Goal: Navigation & Orientation: Find specific page/section

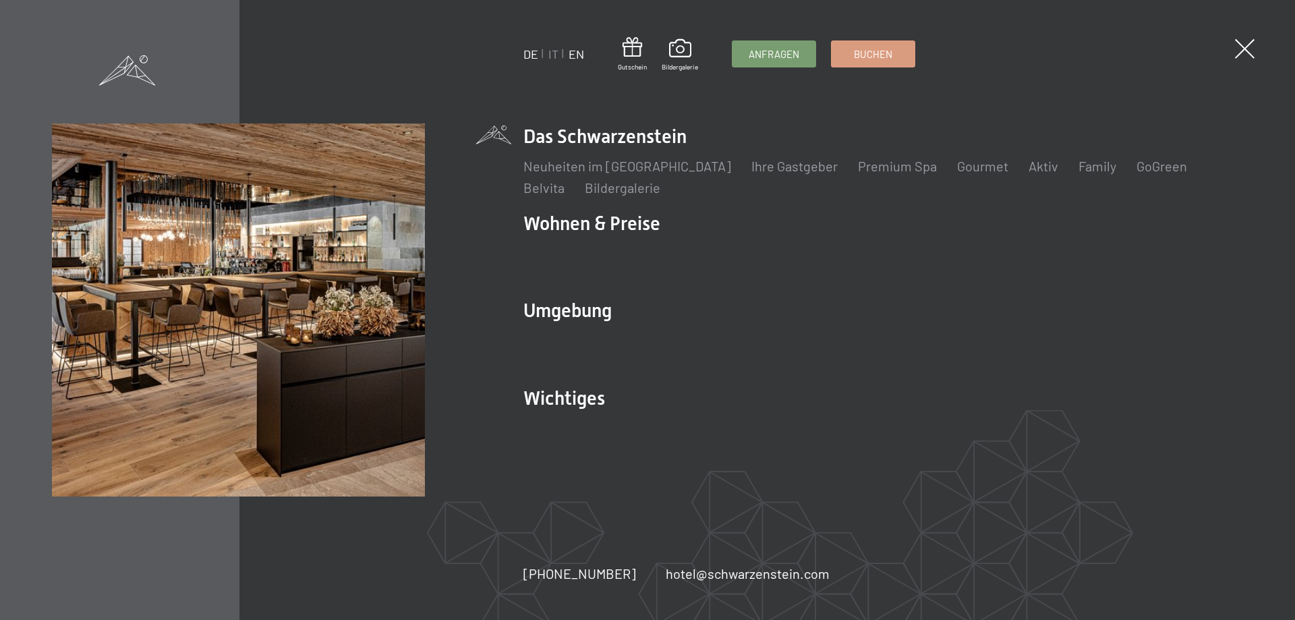
click at [574, 52] on link "EN" at bounding box center [577, 54] width 16 height 15
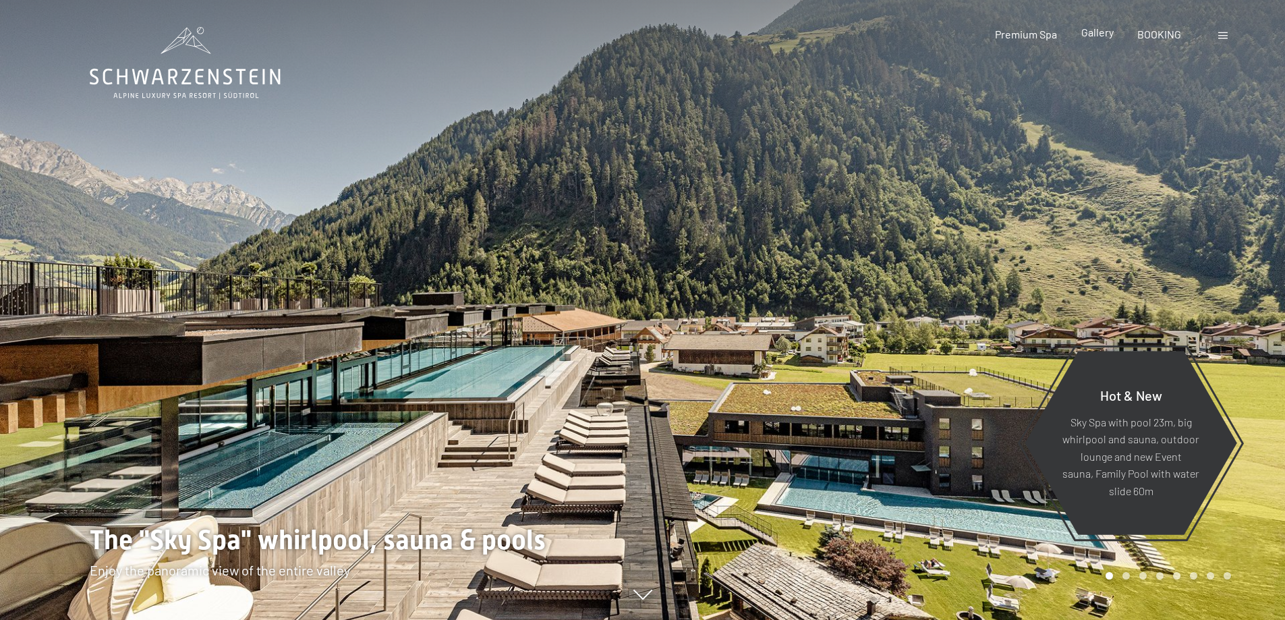
click at [1099, 35] on span "Gallery" at bounding box center [1097, 32] width 32 height 13
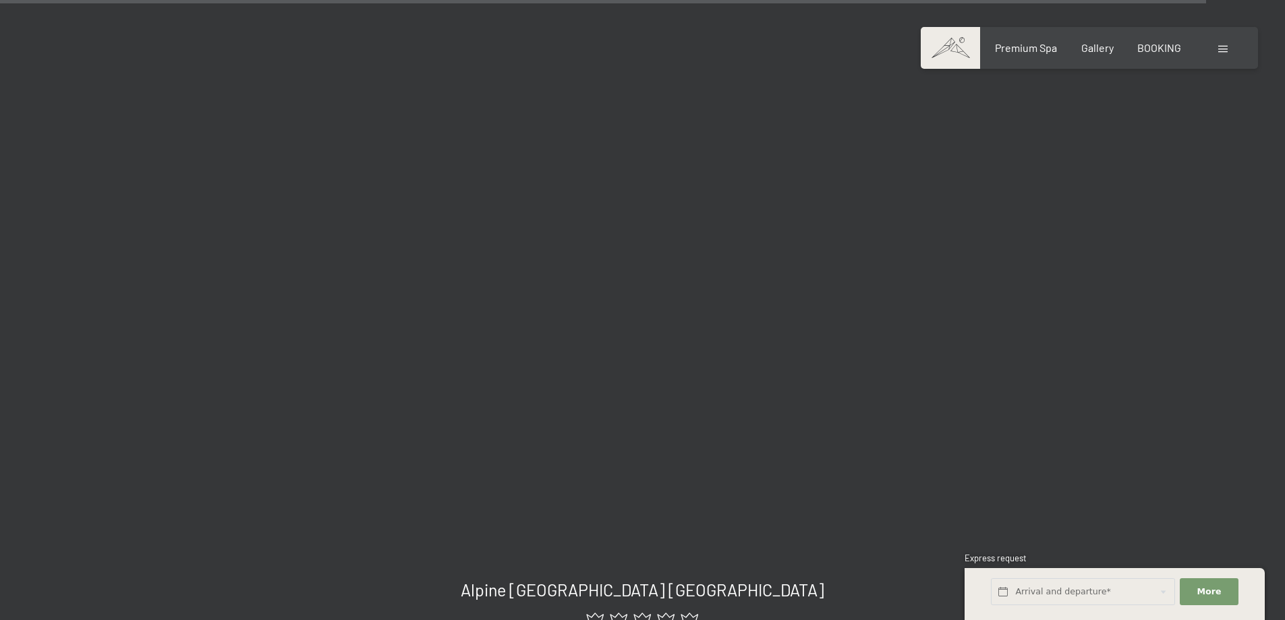
scroll to position [16322, 0]
